Goal: Navigation & Orientation: Understand site structure

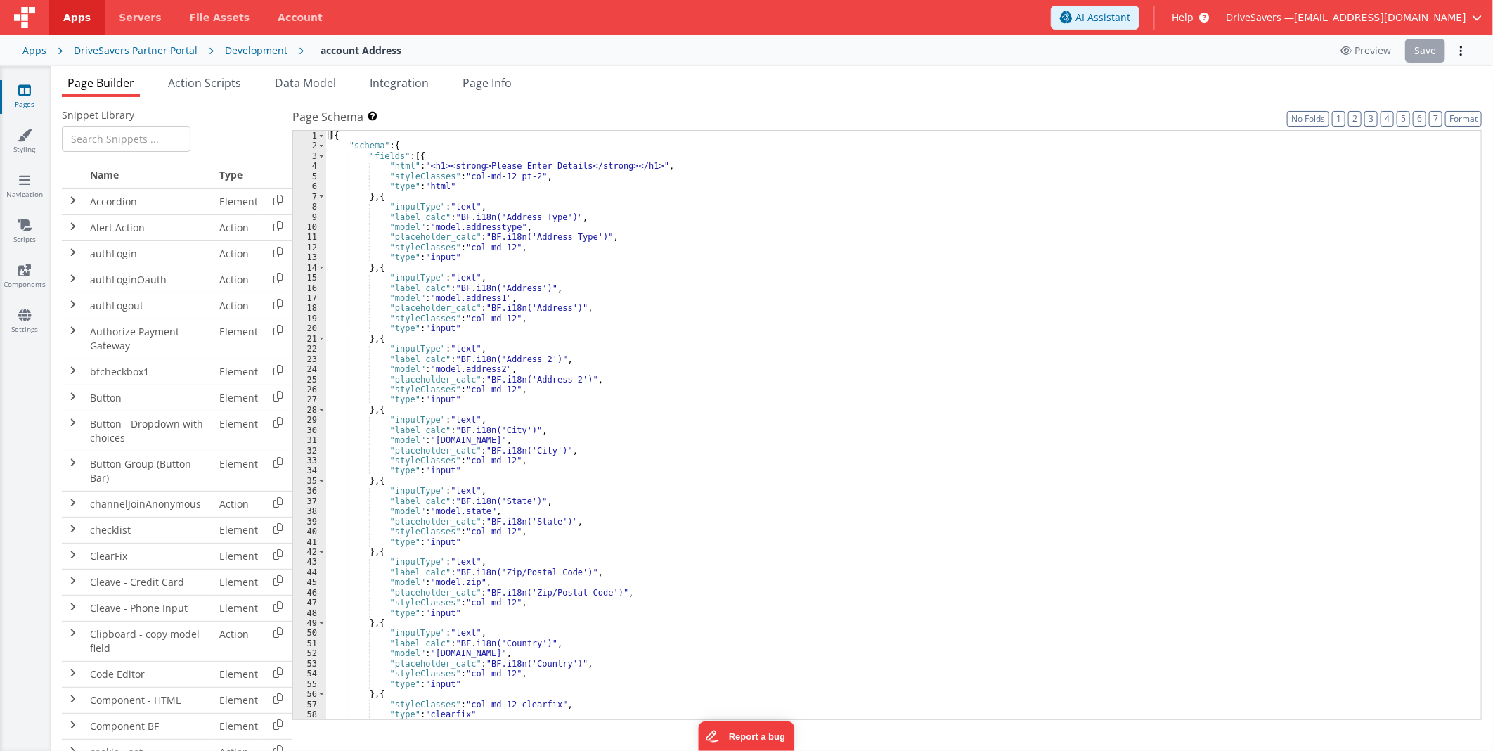
click at [82, 170] on th at bounding box center [73, 175] width 22 height 26
click at [233, 67] on div "Page Builder Action Scripts Data Model Integration Page Info Snippet Library Na…" at bounding box center [772, 408] width 1442 height 685
click at [198, 316] on td "authLogout" at bounding box center [148, 305] width 129 height 26
click at [77, 301] on span at bounding box center [72, 304] width 11 height 11
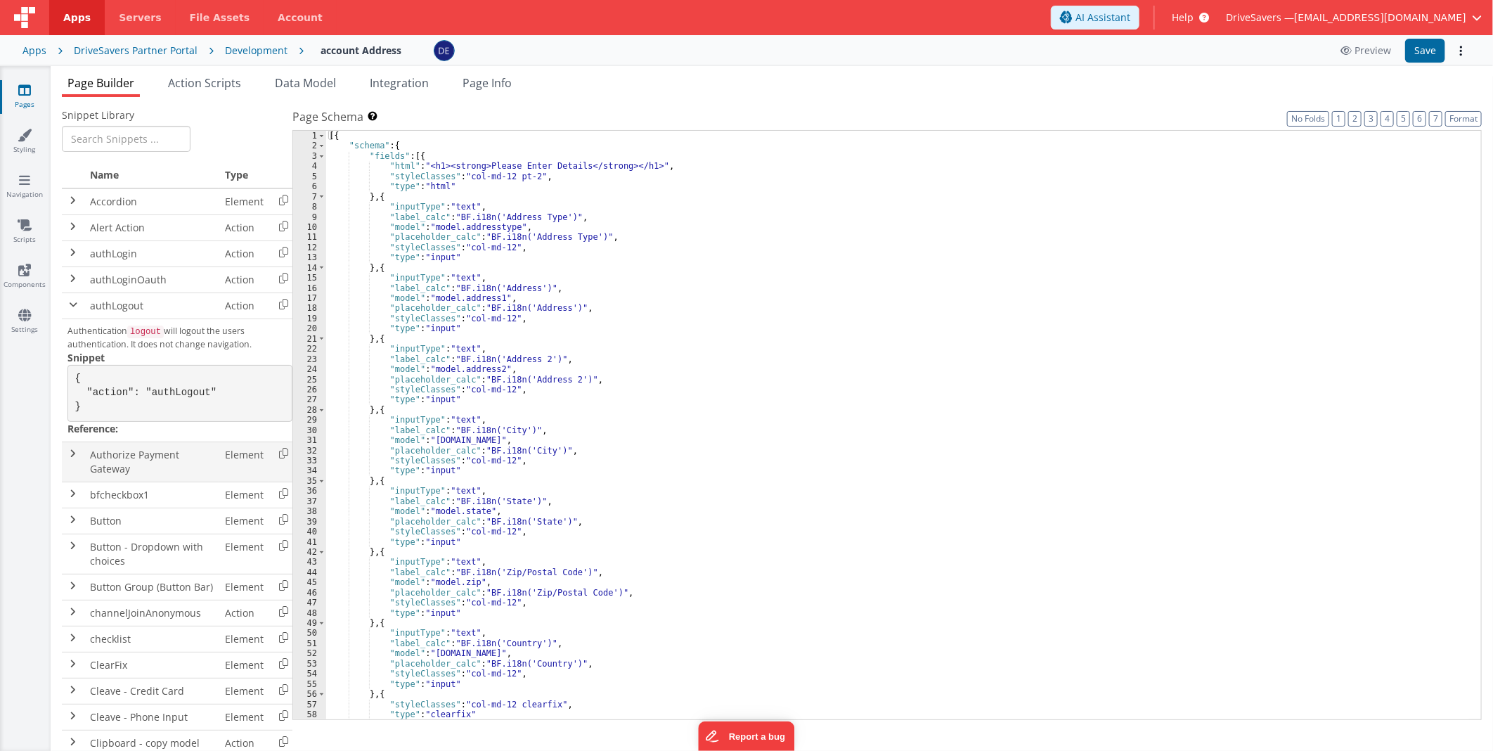
click at [68, 459] on span at bounding box center [72, 453] width 11 height 11
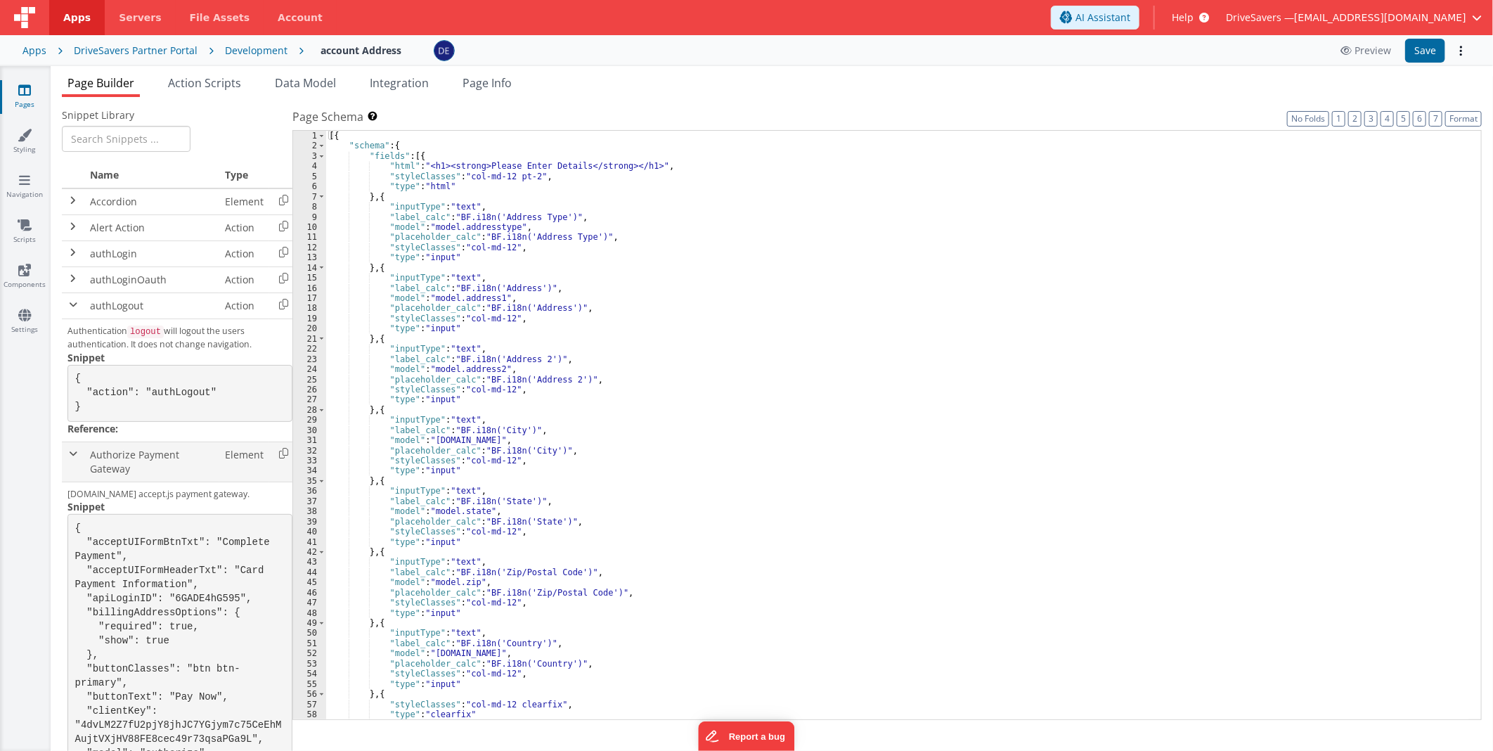
click at [72, 459] on span at bounding box center [72, 453] width 11 height 11
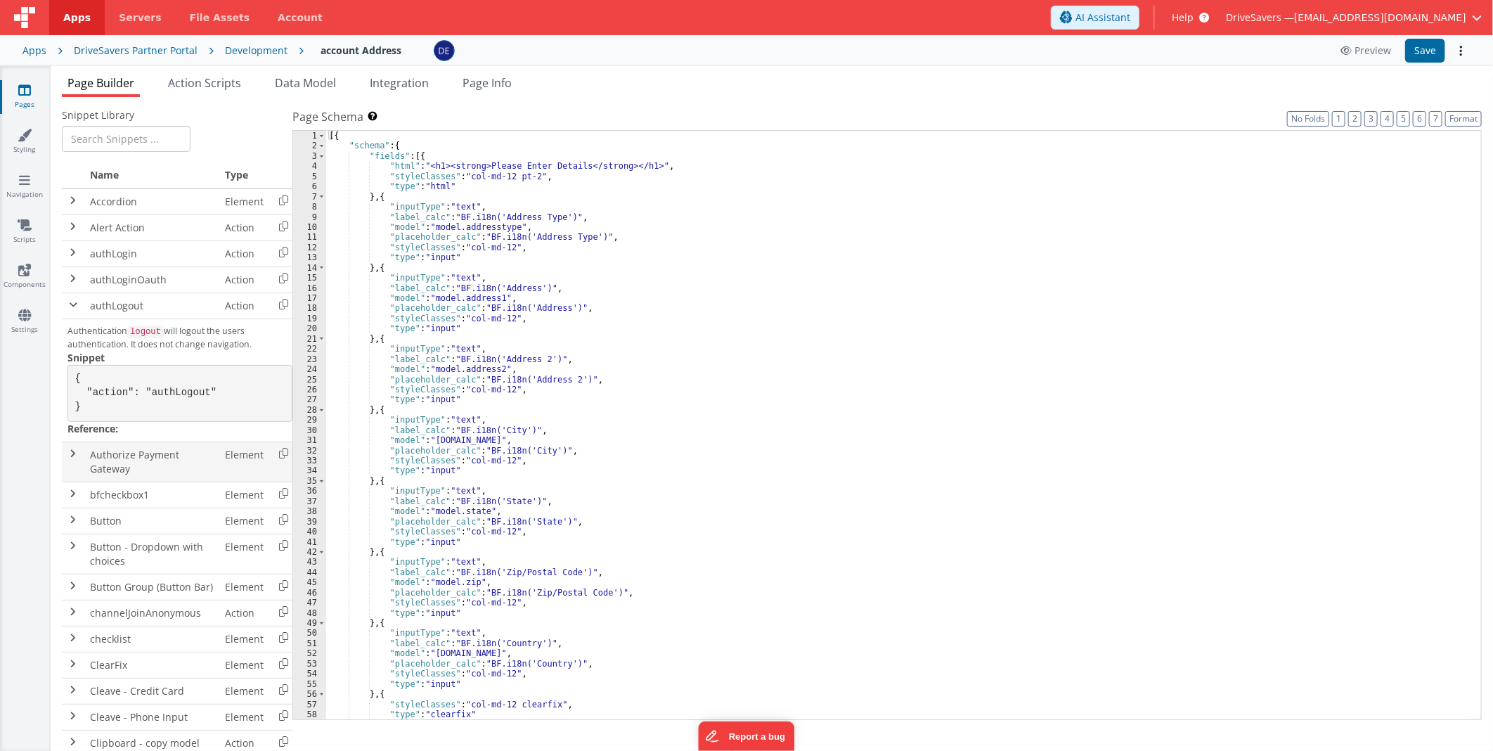
click at [72, 459] on span at bounding box center [72, 453] width 11 height 11
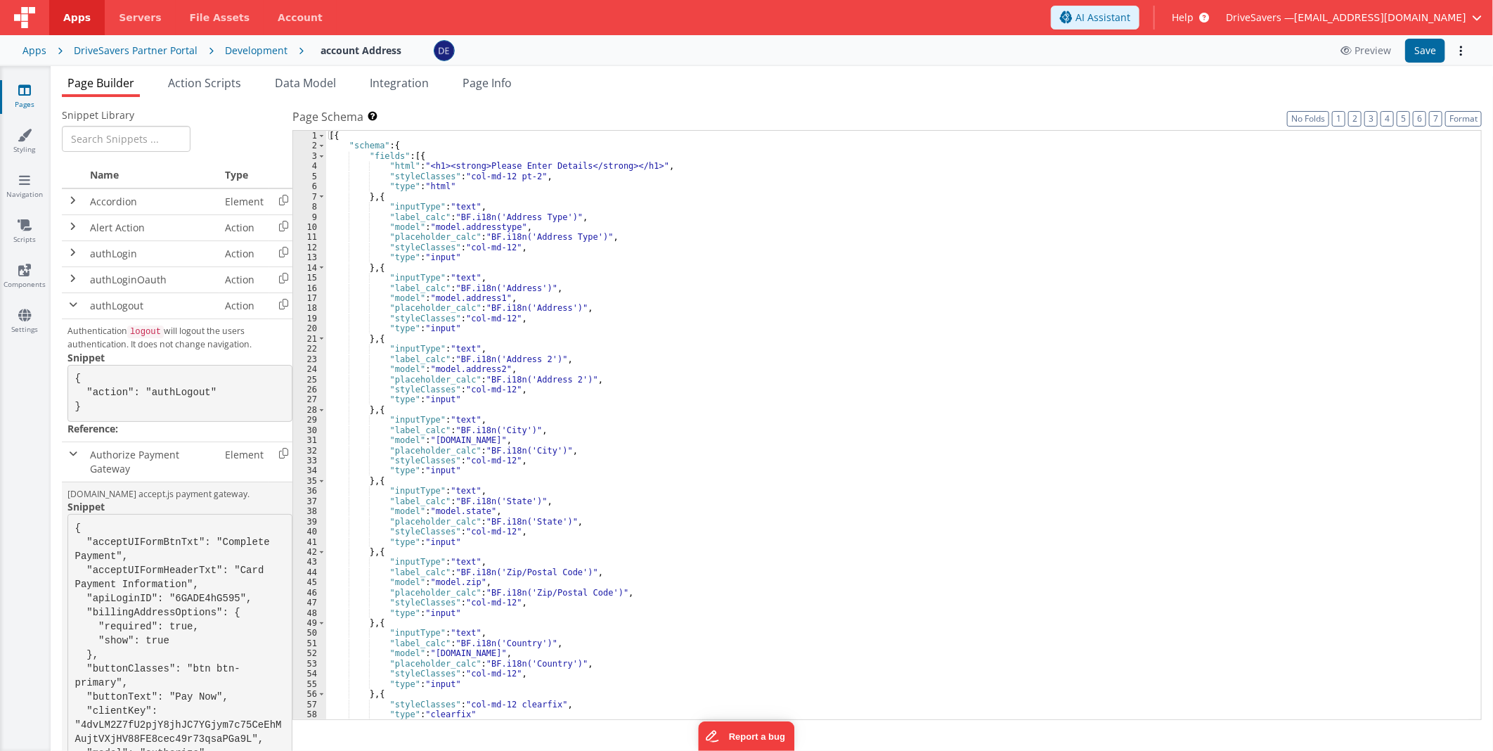
click at [141, 558] on pre "{ "acceptUIFormBtnTxt": "Complete Payment", "acceptUIFormHeaderTxt": "Card Paym…" at bounding box center [179, 669] width 225 height 310
click at [220, 599] on pre "{ "acceptUIFormBtnTxt": "Complete Payment", "acceptUIFormHeaderTxt": "Card Paym…" at bounding box center [179, 669] width 225 height 310
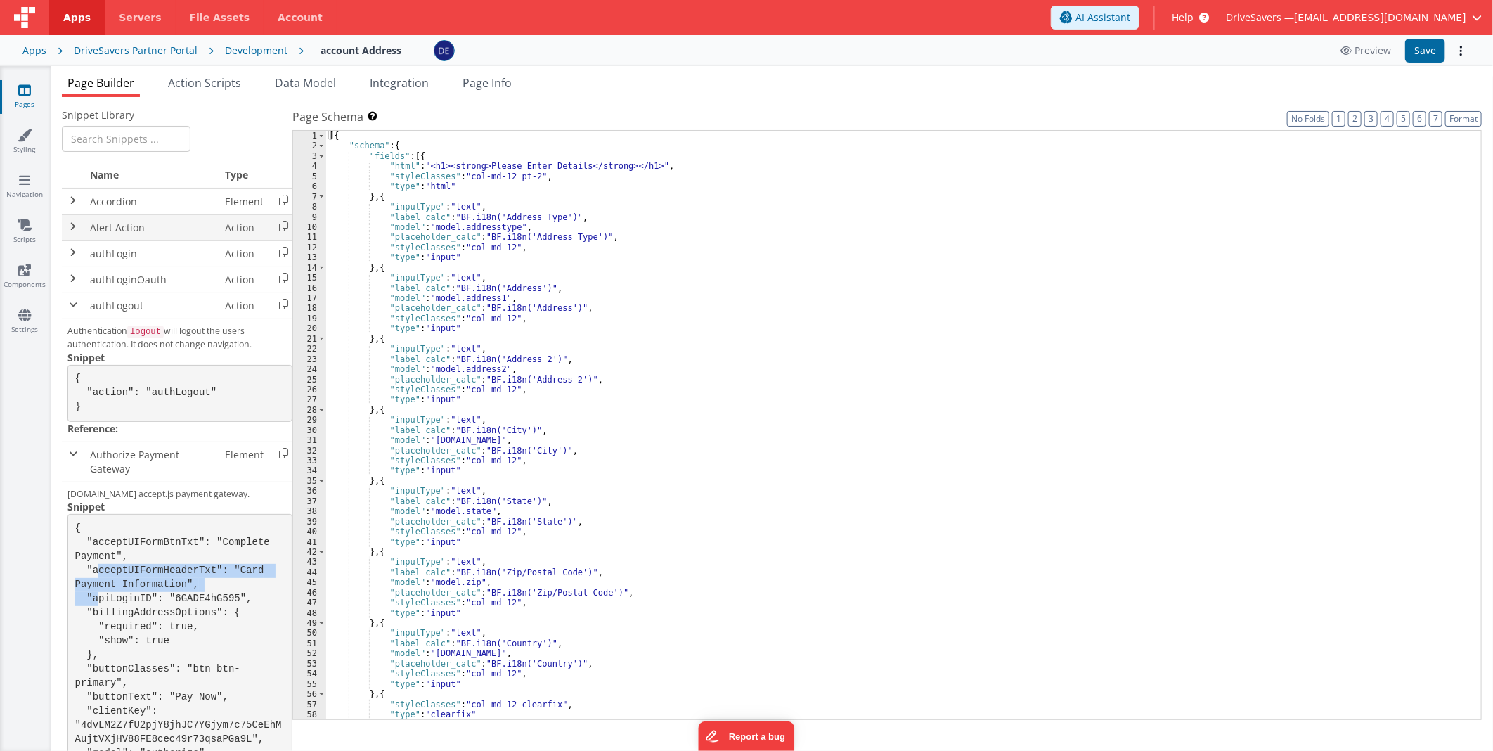
click at [157, 235] on td "Alert Action" at bounding box center [151, 227] width 135 height 26
click at [67, 209] on td at bounding box center [73, 201] width 22 height 27
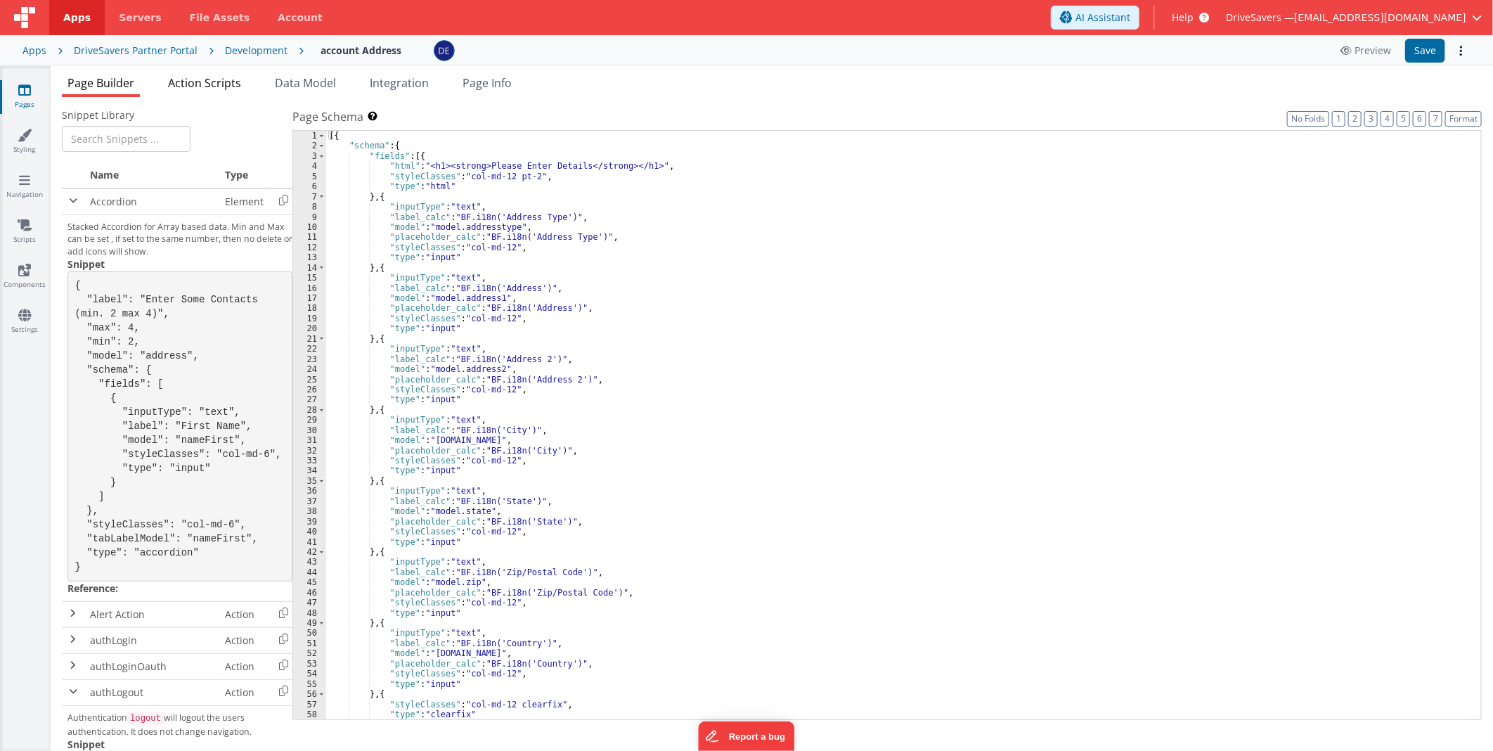
click at [226, 94] on li "Action Scripts" at bounding box center [204, 86] width 84 height 22
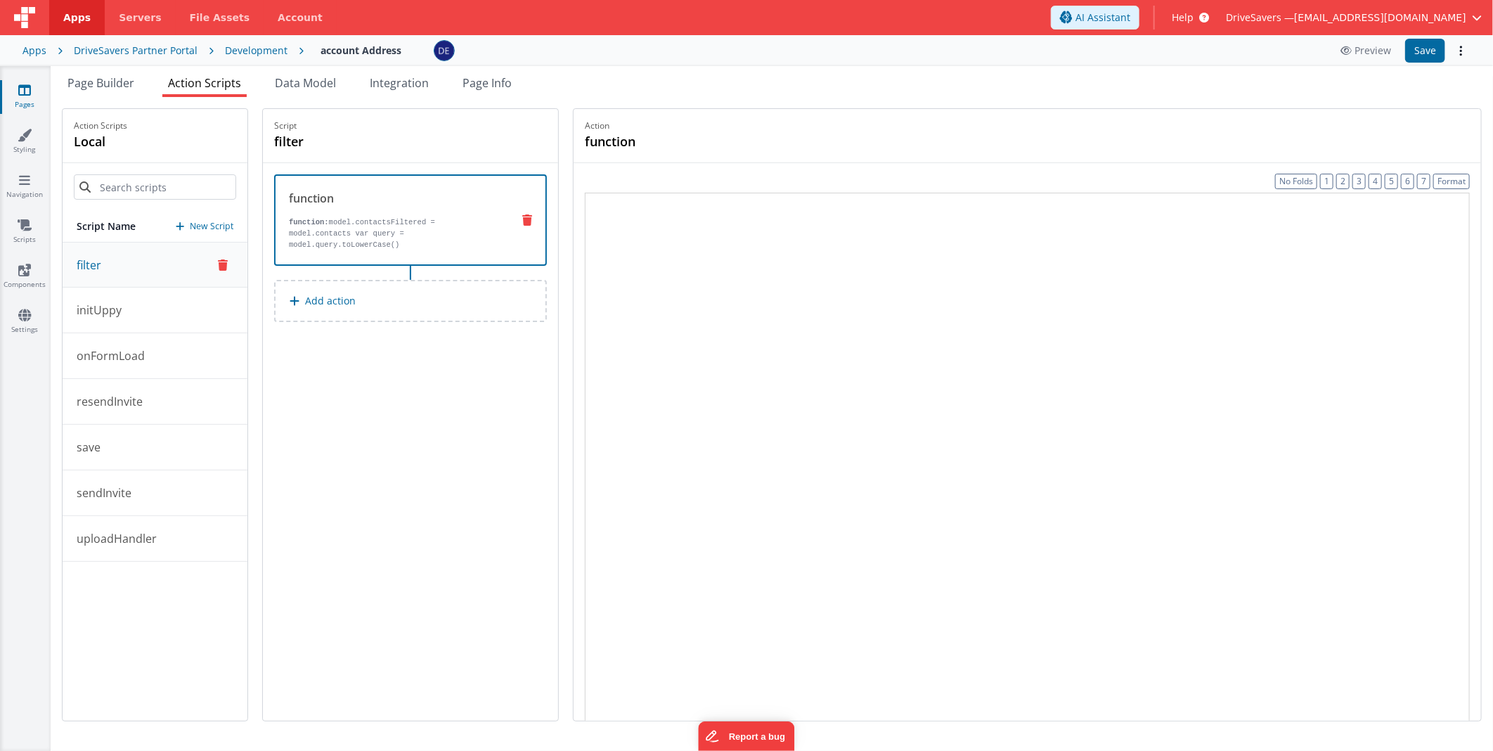
click at [208, 81] on span "Action Scripts" at bounding box center [204, 82] width 73 height 15
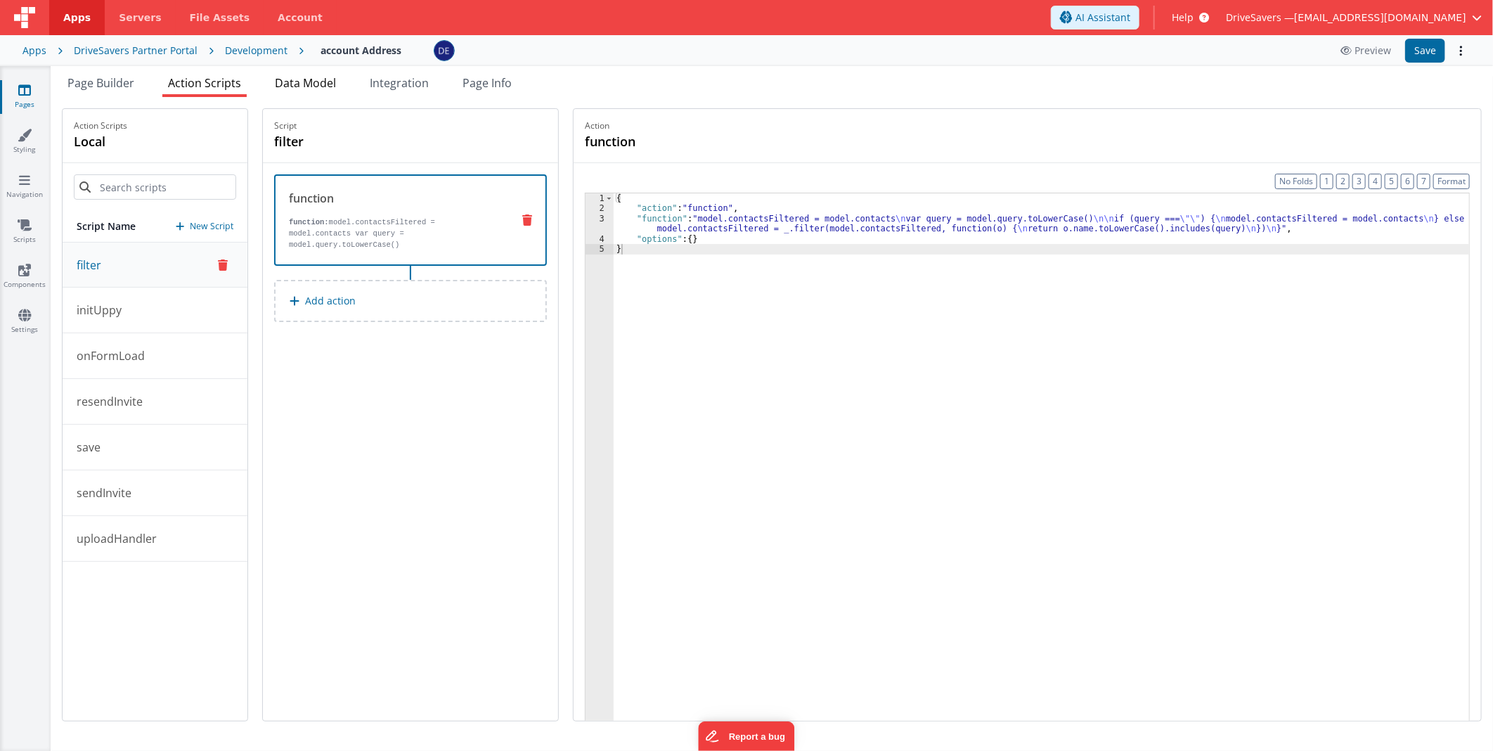
click at [290, 79] on span "Data Model" at bounding box center [305, 82] width 61 height 15
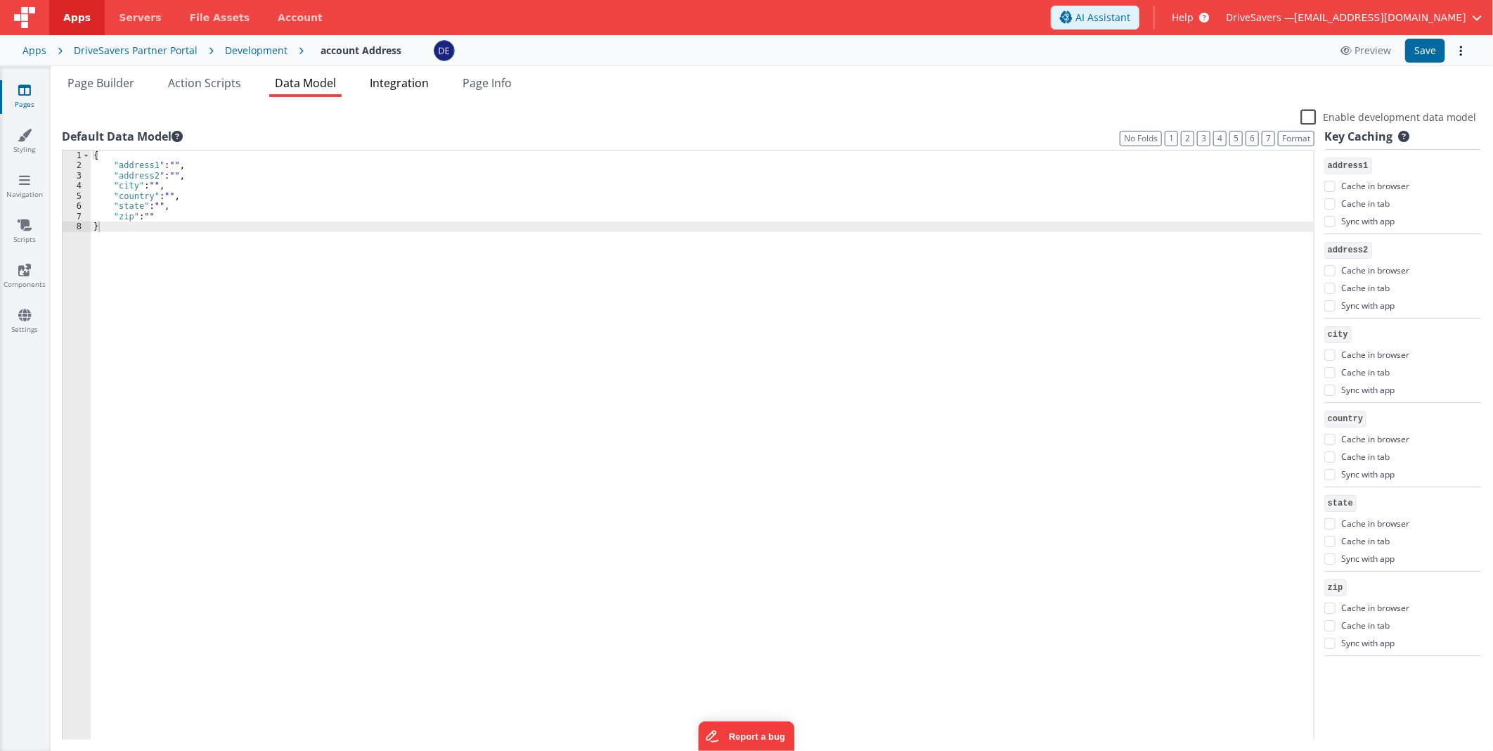
click at [389, 91] on li "Integration" at bounding box center [399, 86] width 70 height 22
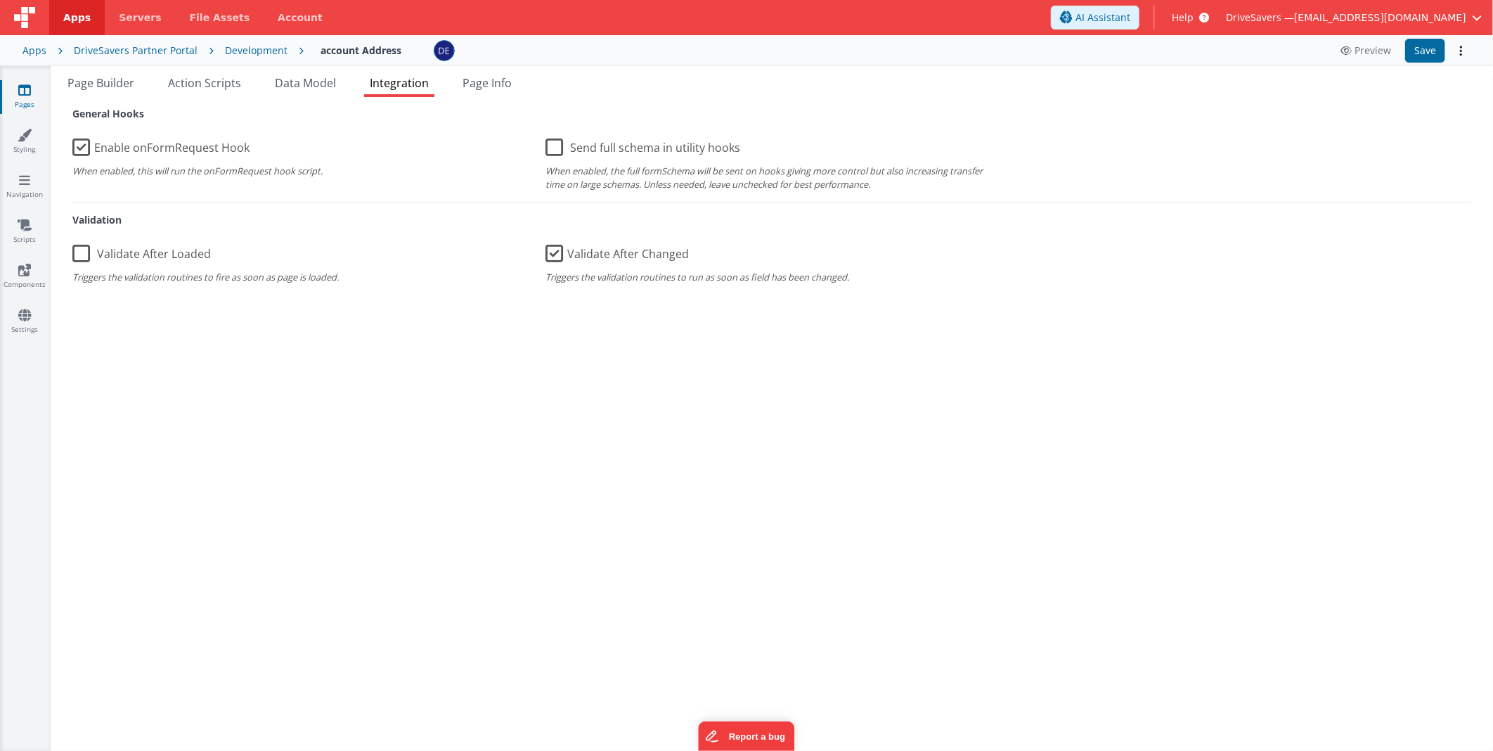
click at [146, 205] on h5 "Validation" at bounding box center [771, 213] width 1399 height 22
click at [212, 92] on li "Action Scripts" at bounding box center [204, 86] width 84 height 22
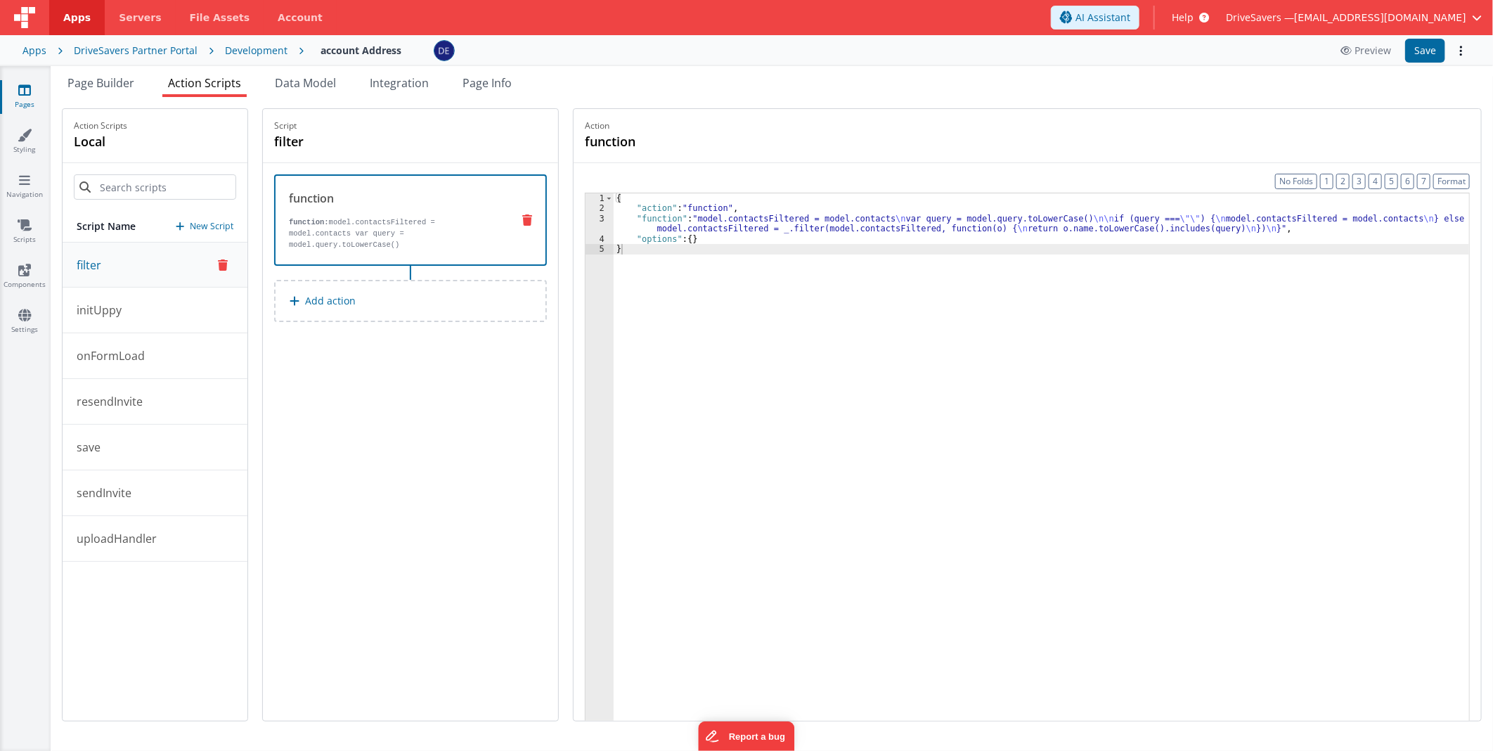
click at [207, 90] on li "Action Scripts" at bounding box center [204, 86] width 84 height 22
click at [28, 272] on icon at bounding box center [24, 270] width 13 height 14
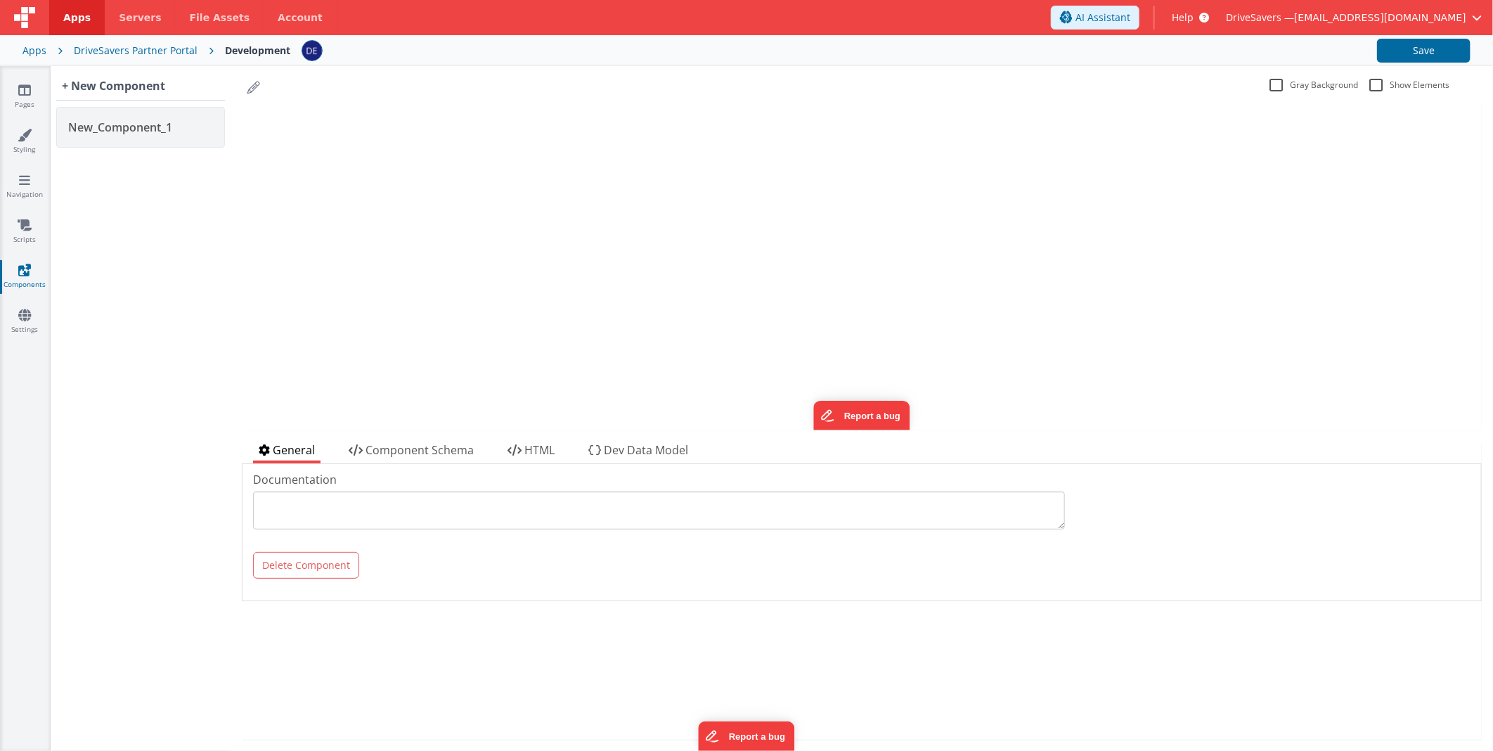
click at [600, 433] on div "Gray Background Show Elements General Component Schema HTML Dev Data Model Docu…" at bounding box center [862, 408] width 1262 height 685
click at [654, 451] on span "Dev Data Model" at bounding box center [646, 449] width 84 height 15
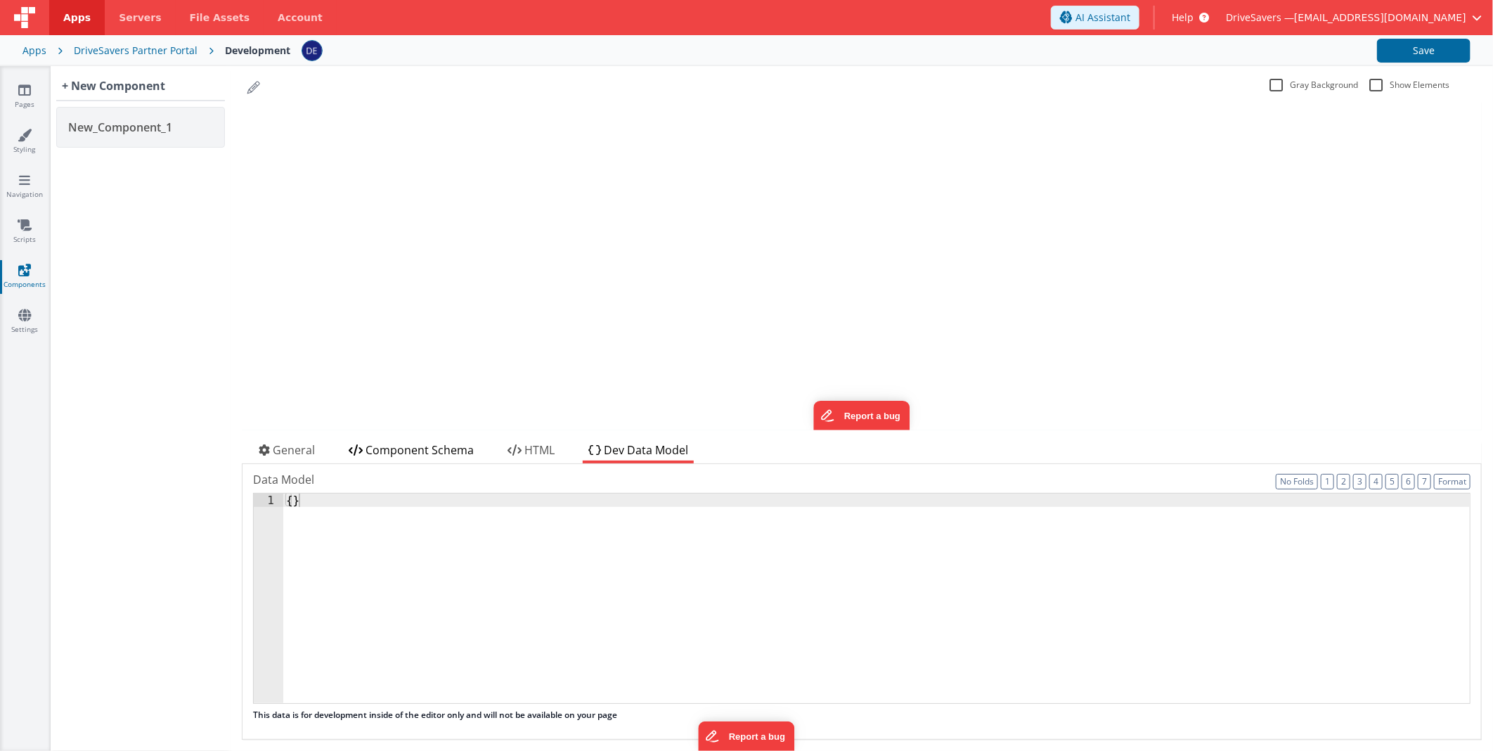
click at [433, 453] on span "Component Schema" at bounding box center [420, 449] width 108 height 15
click at [335, 513] on div "{ "html" : "" }" at bounding box center [876, 611] width 1187 height 236
click at [11, 173] on link "Navigation" at bounding box center [24, 187] width 51 height 28
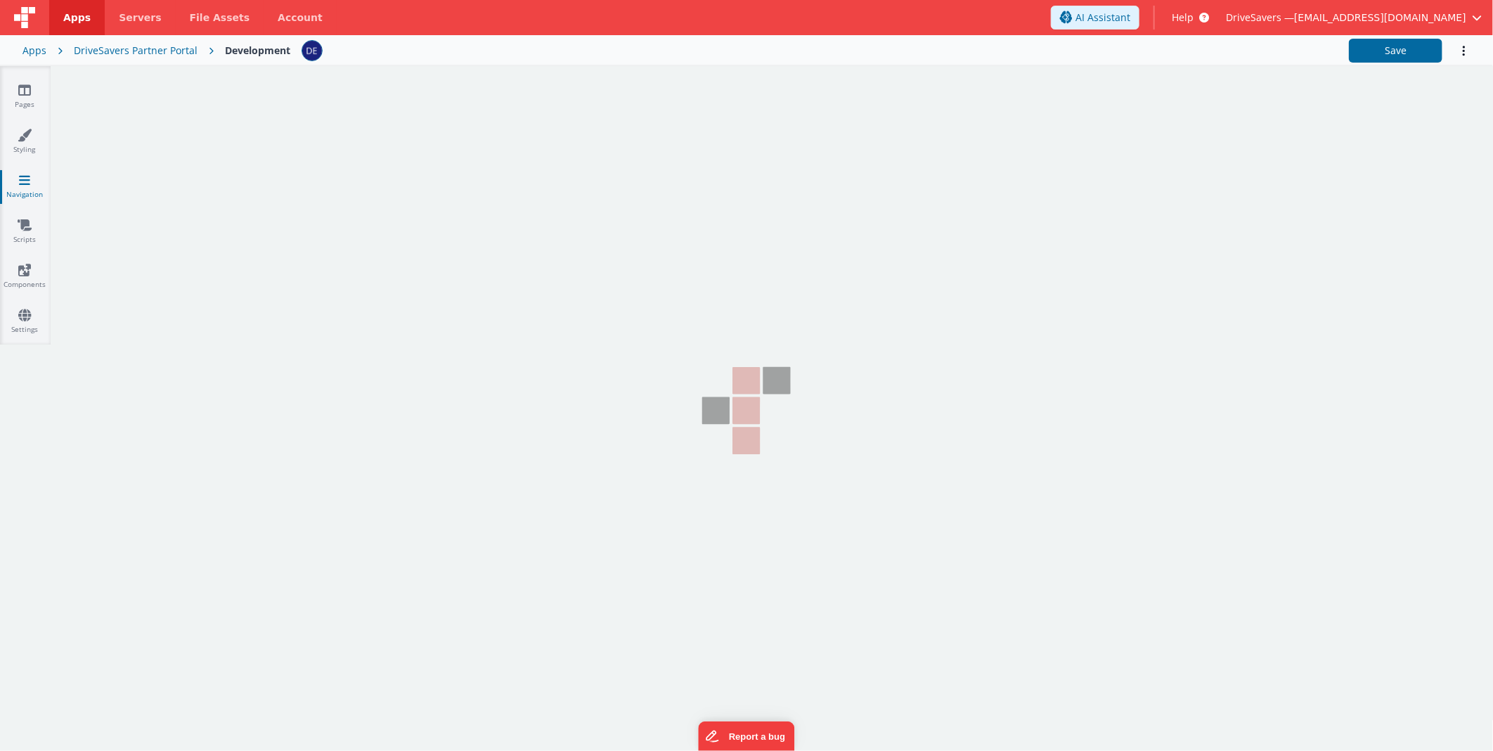
click at [11, 173] on link "Navigation" at bounding box center [24, 187] width 51 height 28
click at [34, 121] on div "Pages Styling Navigation Scripts Components Settings" at bounding box center [25, 205] width 51 height 278
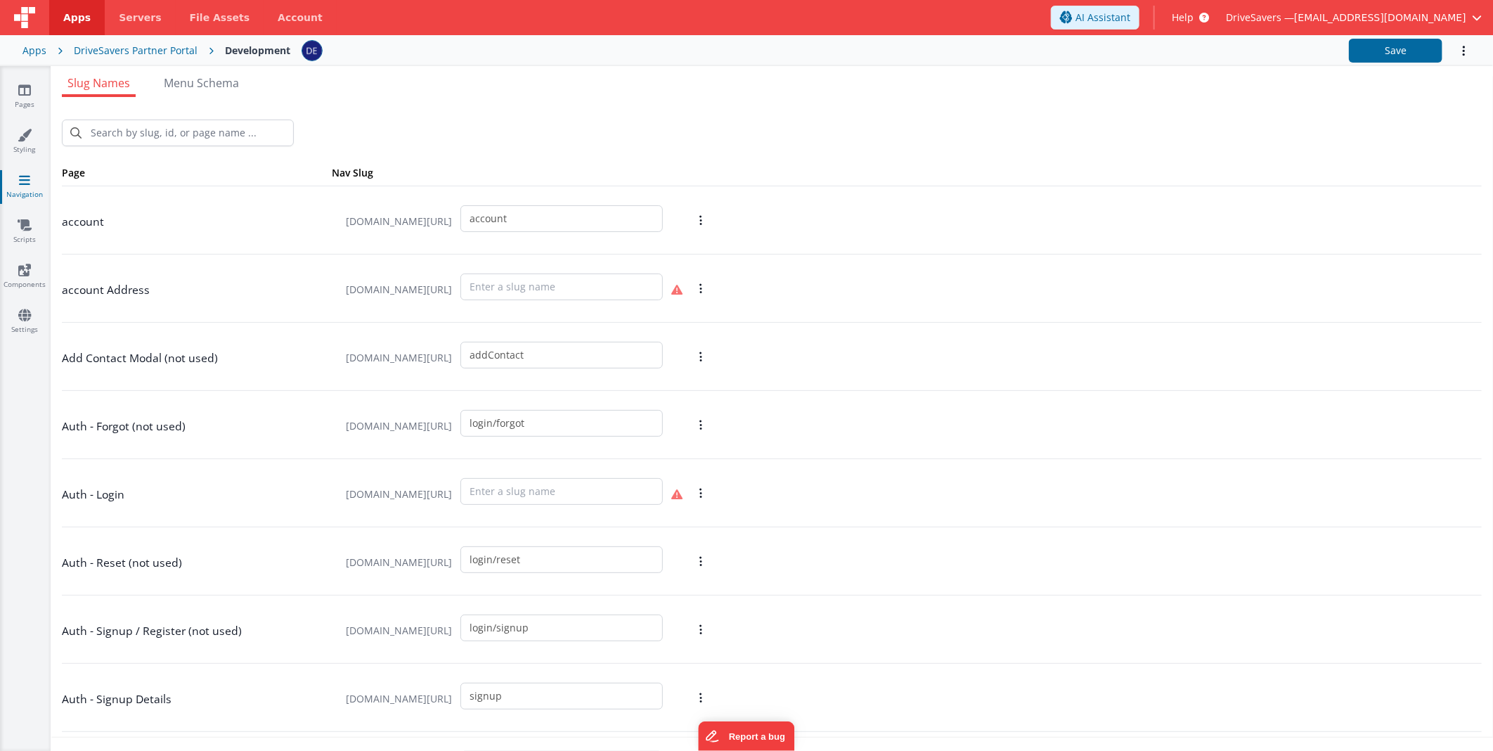
drag, startPoint x: 200, startPoint y: 83, endPoint x: 160, endPoint y: 46, distance: 54.8
click at [200, 82] on span "Menu Schema" at bounding box center [201, 82] width 75 height 15
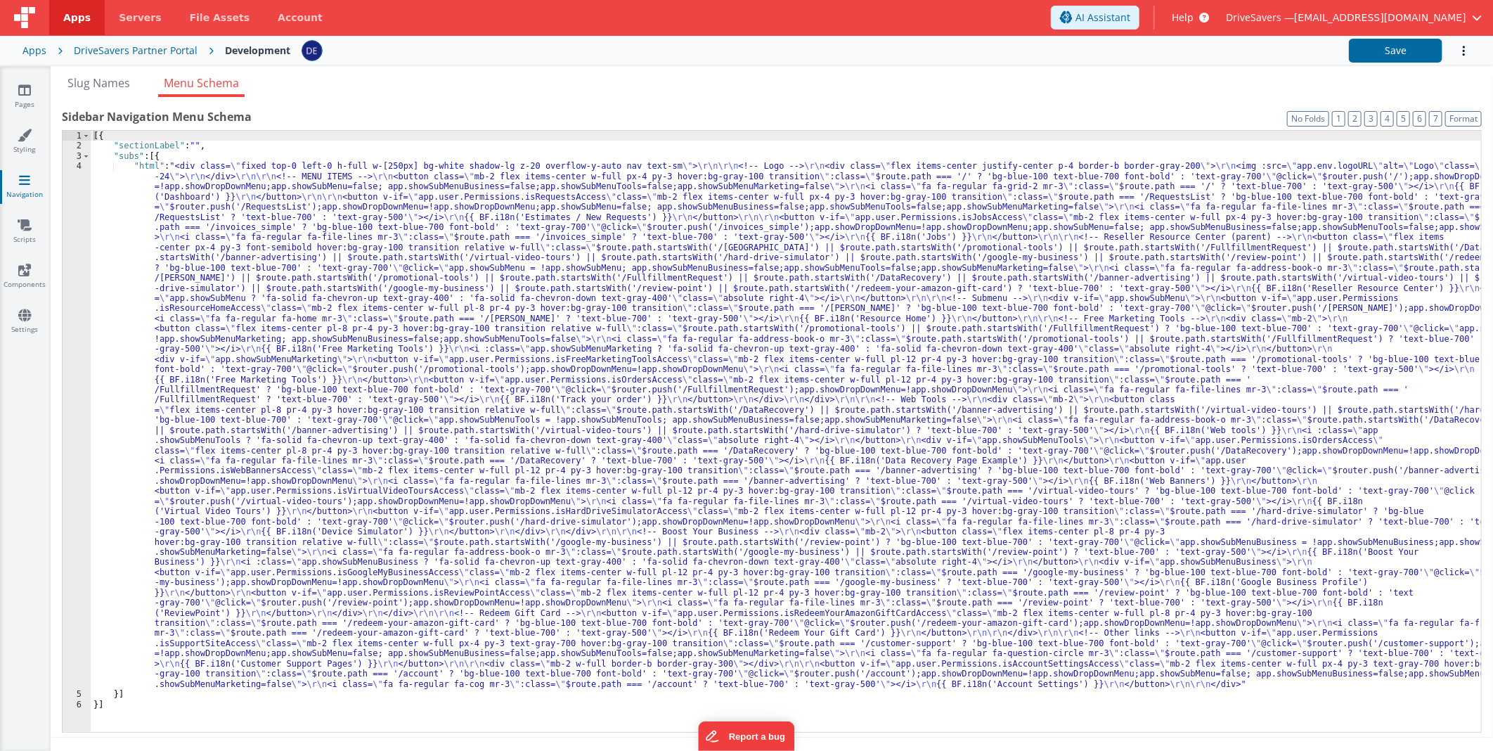
click at [155, 46] on div "DriveSavers Partner Portal" at bounding box center [136, 51] width 124 height 14
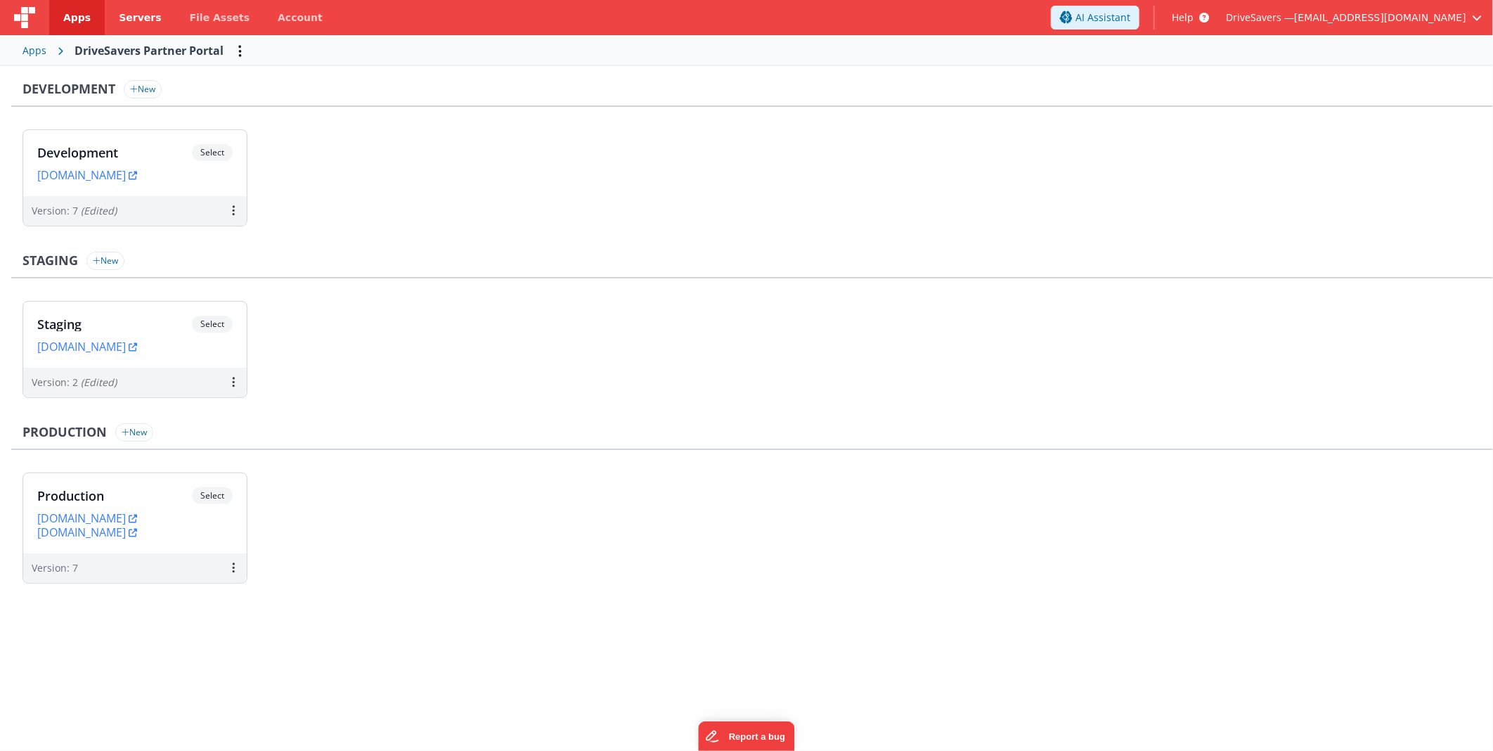
click at [119, 24] on span "Servers" at bounding box center [140, 18] width 42 height 14
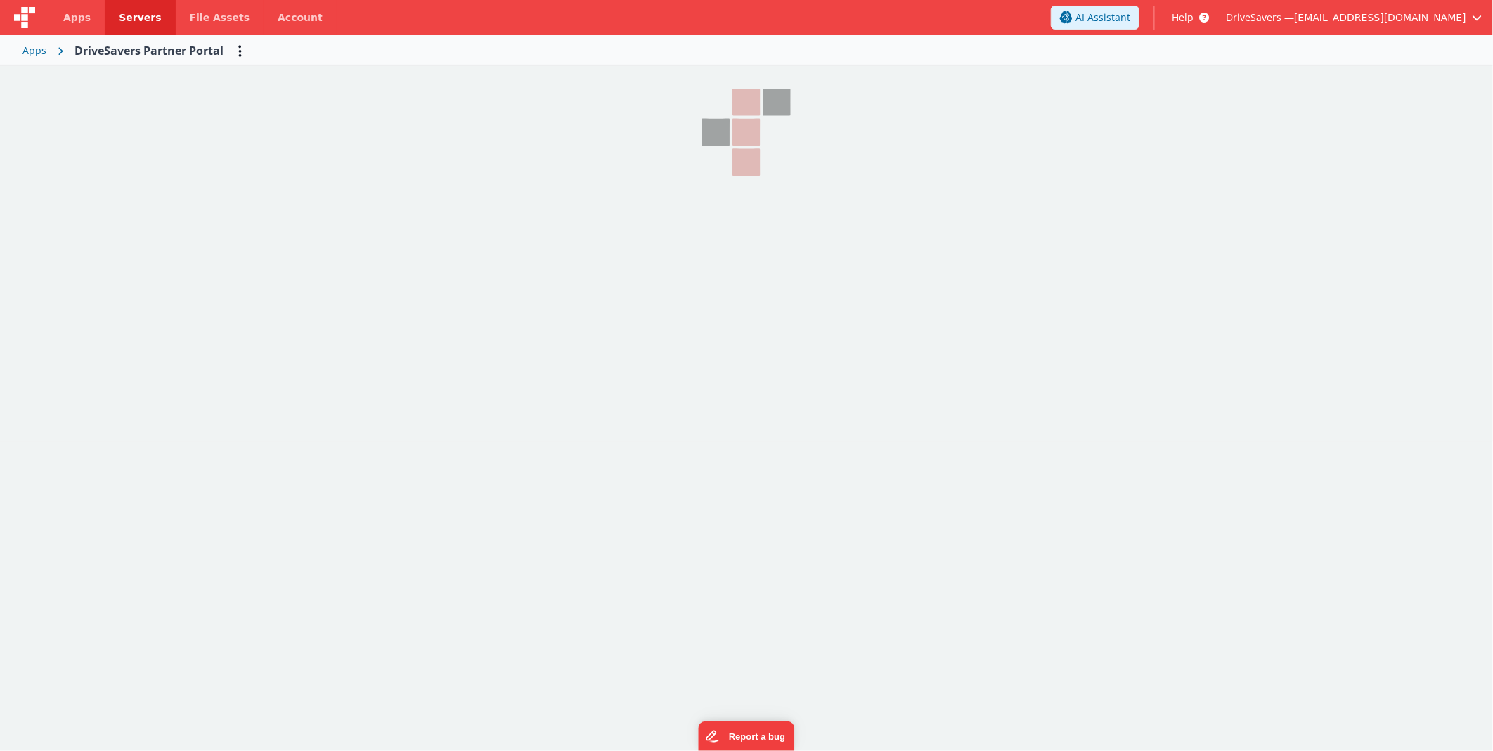
click at [119, 24] on span "Servers" at bounding box center [140, 18] width 42 height 14
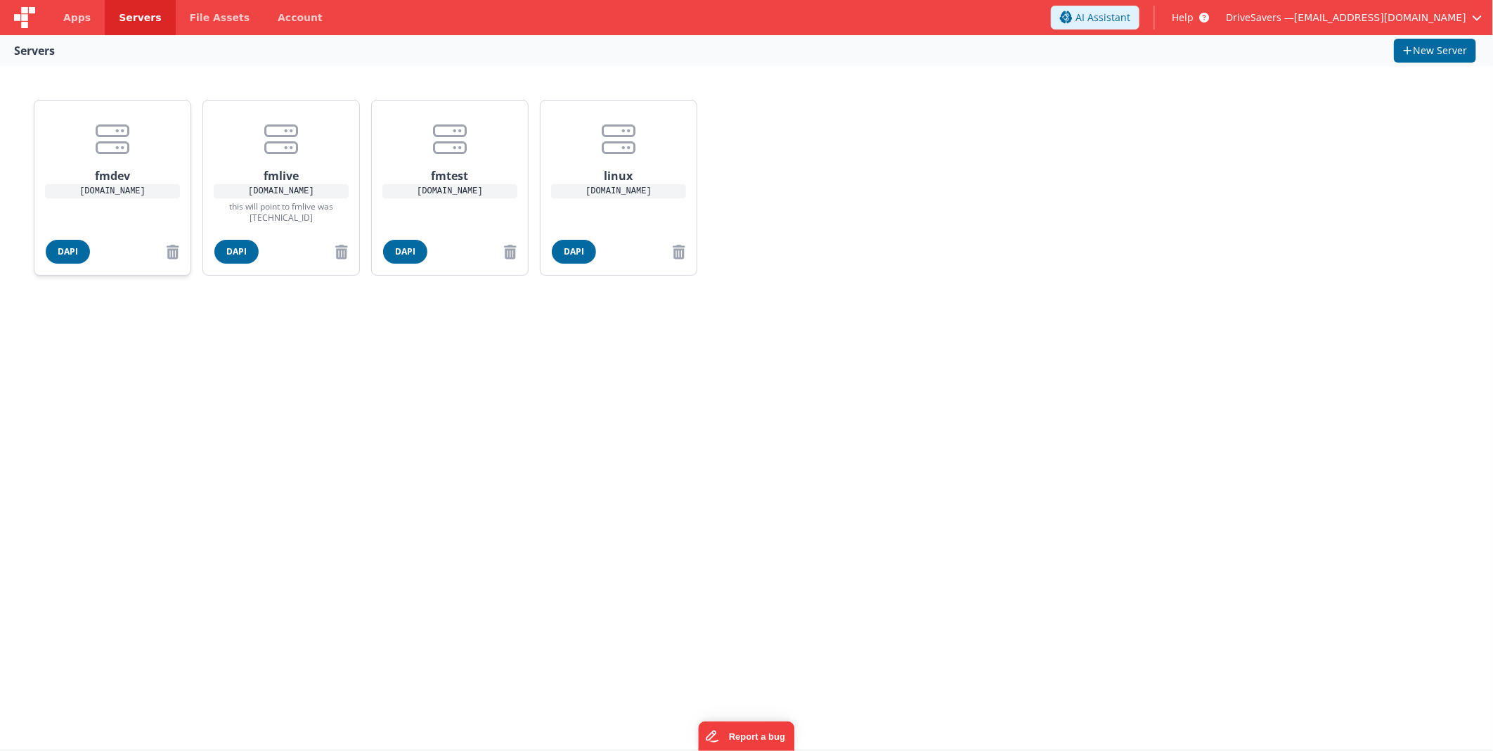
click at [136, 162] on h1 "fmdev" at bounding box center [112, 170] width 112 height 28
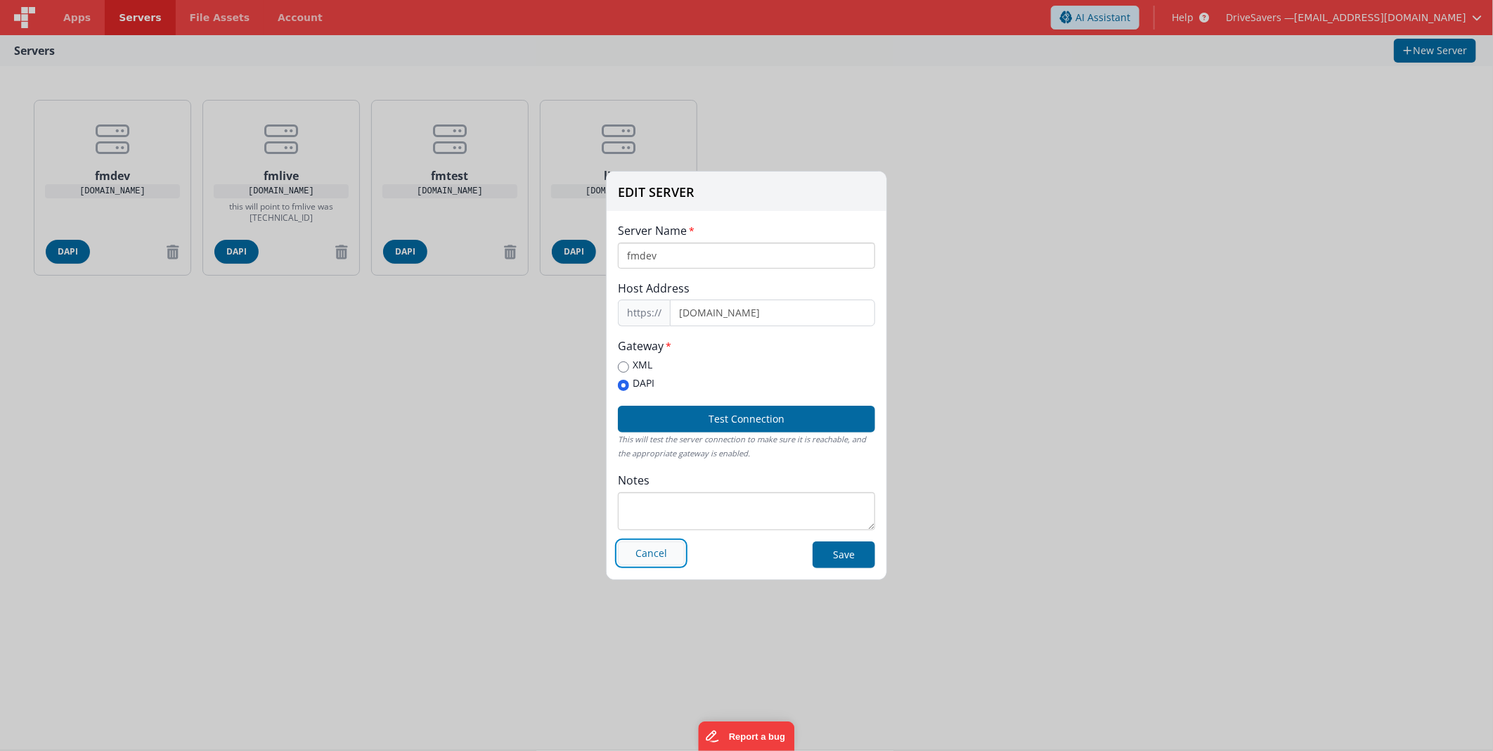
click at [649, 545] on button "Cancel" at bounding box center [651, 553] width 67 height 24
